Goal: Information Seeking & Learning: Find specific fact

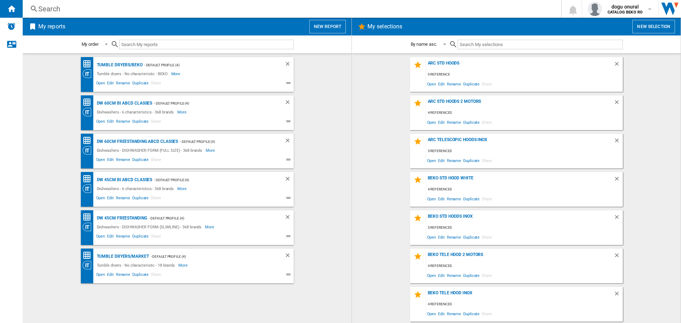
click at [114, 10] on div "Search" at bounding box center [290, 9] width 504 height 10
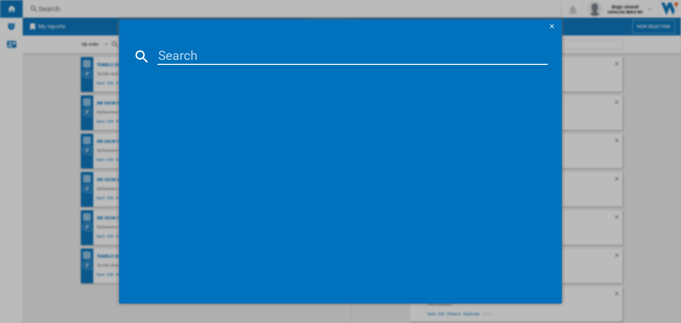
click at [238, 50] on input at bounding box center [352, 56] width 390 height 17
paste input "GV662A60"
click at [176, 54] on input "GV662A60" at bounding box center [352, 56] width 390 height 17
click at [237, 54] on input "GV662A60" at bounding box center [352, 56] width 390 height 17
click at [233, 57] on input "GV662A60" at bounding box center [352, 56] width 390 height 17
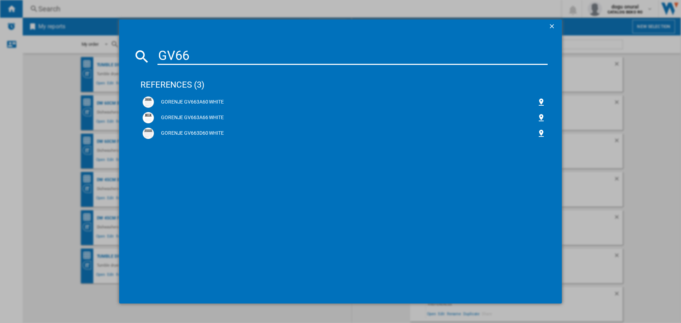
type input "GV66"
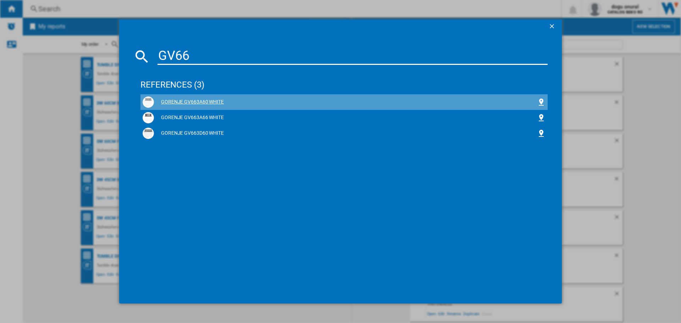
click at [211, 98] on div "GORENJE GV663A60 WHITE" at bounding box center [344, 101] width 403 height 11
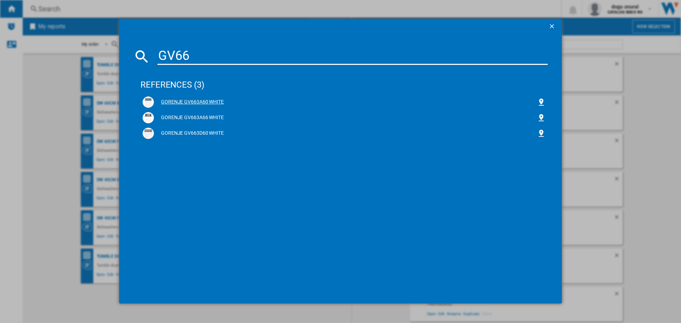
click at [171, 100] on div "GORENJE GV663A60 WHITE" at bounding box center [345, 102] width 383 height 7
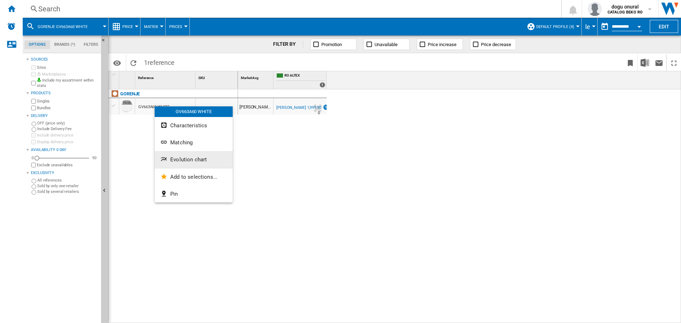
click at [212, 154] on button "Evolution chart" at bounding box center [194, 159] width 78 height 17
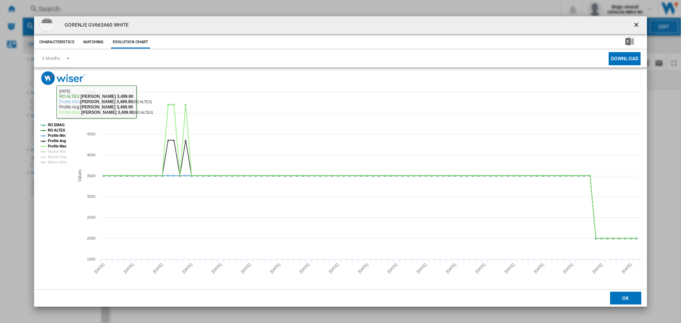
drag, startPoint x: 39, startPoint y: 53, endPoint x: 46, endPoint y: 57, distance: 8.3
click at [42, 55] on md-toolbar "3 Months 3 Months 6 Months Download" at bounding box center [340, 59] width 613 height 18
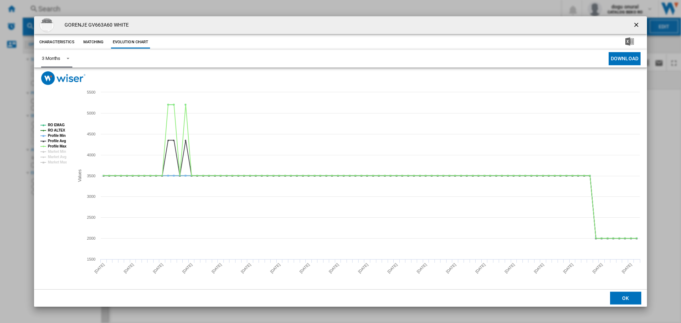
click at [52, 60] on div "3 Months" at bounding box center [51, 58] width 18 height 5
click at [59, 78] on div "6 Months" at bounding box center [51, 76] width 18 height 6
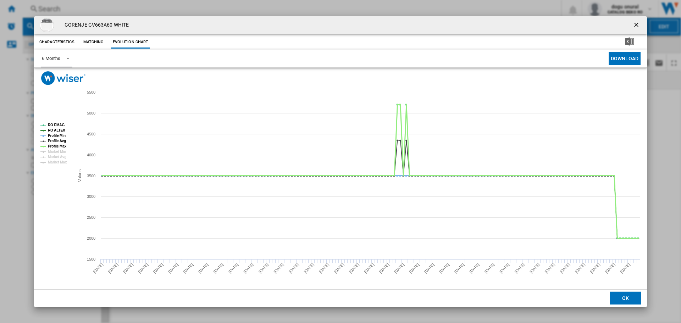
click at [57, 145] on tspan "Profile Max" at bounding box center [57, 146] width 19 height 4
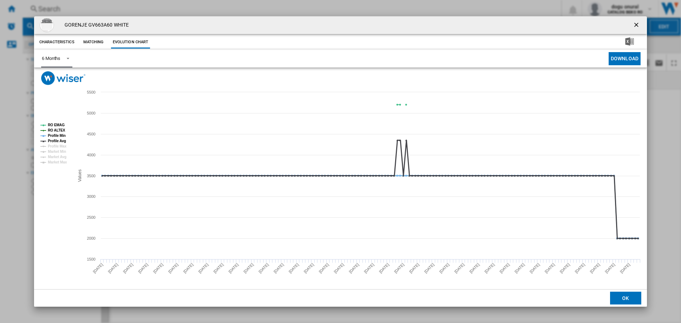
click at [57, 141] on tspan "Profile Avg" at bounding box center [57, 141] width 18 height 4
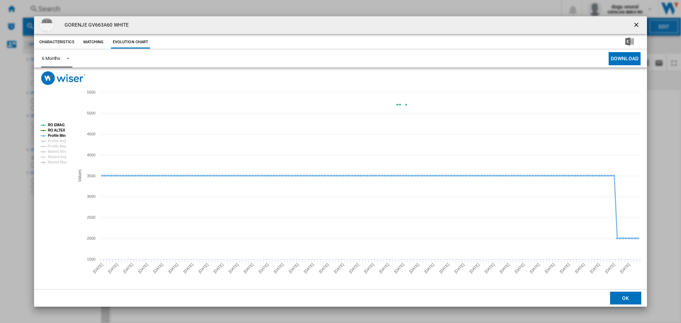
click at [58, 135] on tspan "Profile Min" at bounding box center [57, 136] width 18 height 4
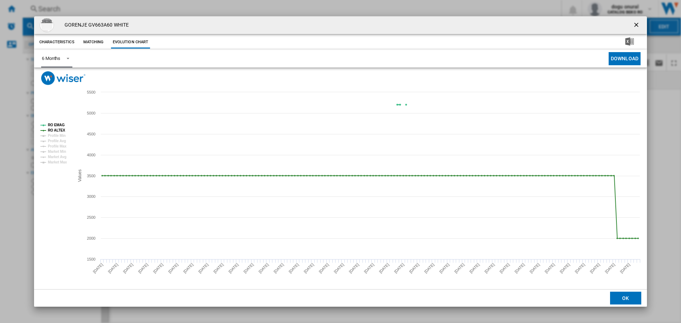
click at [56, 124] on tspan "RO EMAG" at bounding box center [56, 125] width 17 height 4
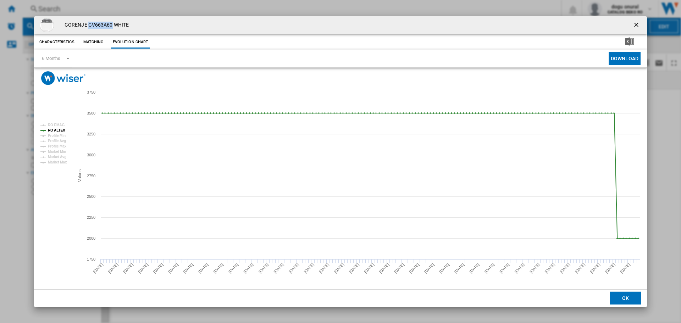
drag, startPoint x: 109, startPoint y: 25, endPoint x: 89, endPoint y: 23, distance: 19.9
click at [89, 23] on h4 "GORENJE GV663A60 WHITE" at bounding box center [95, 25] width 68 height 7
copy h4 "GV663A60"
click at [57, 125] on tspan "RO EMAG" at bounding box center [56, 125] width 17 height 4
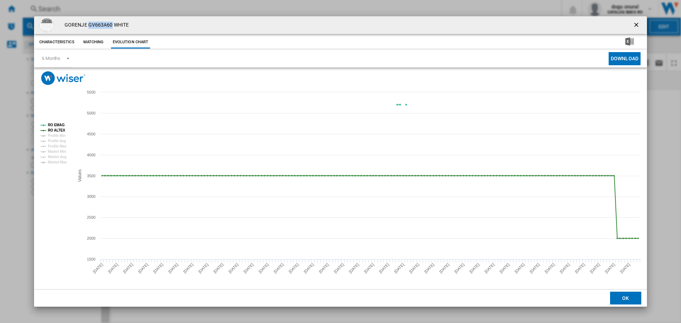
click at [637, 24] on ng-md-icon "getI18NText('BUTTONS.CLOSE_DIALOG')" at bounding box center [637, 25] width 9 height 9
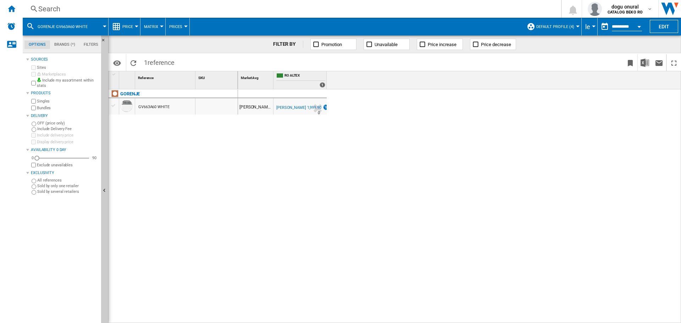
click at [445, 174] on div "[PERSON_NAME] 1,999.90 RO ALTEX -1.0 % [PERSON_NAME] 1,999.90 % N/A 0 RO ALTEX" at bounding box center [459, 206] width 443 height 234
